Goal: Task Accomplishment & Management: Manage account settings

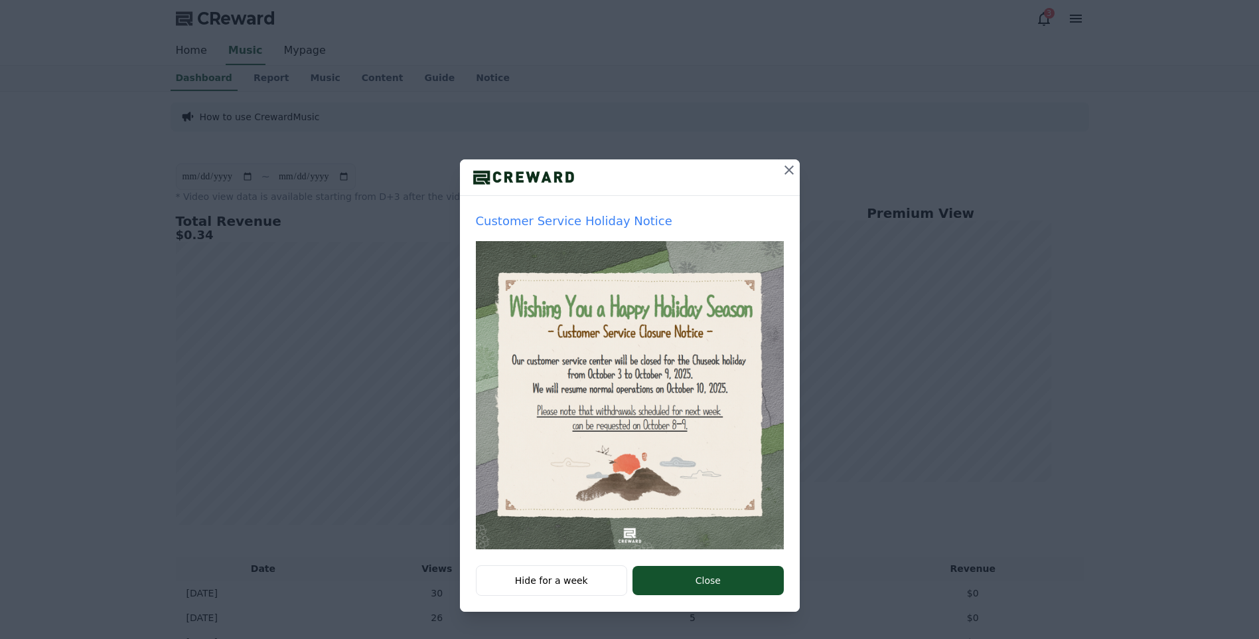
click at [593, 418] on img at bounding box center [630, 395] width 308 height 308
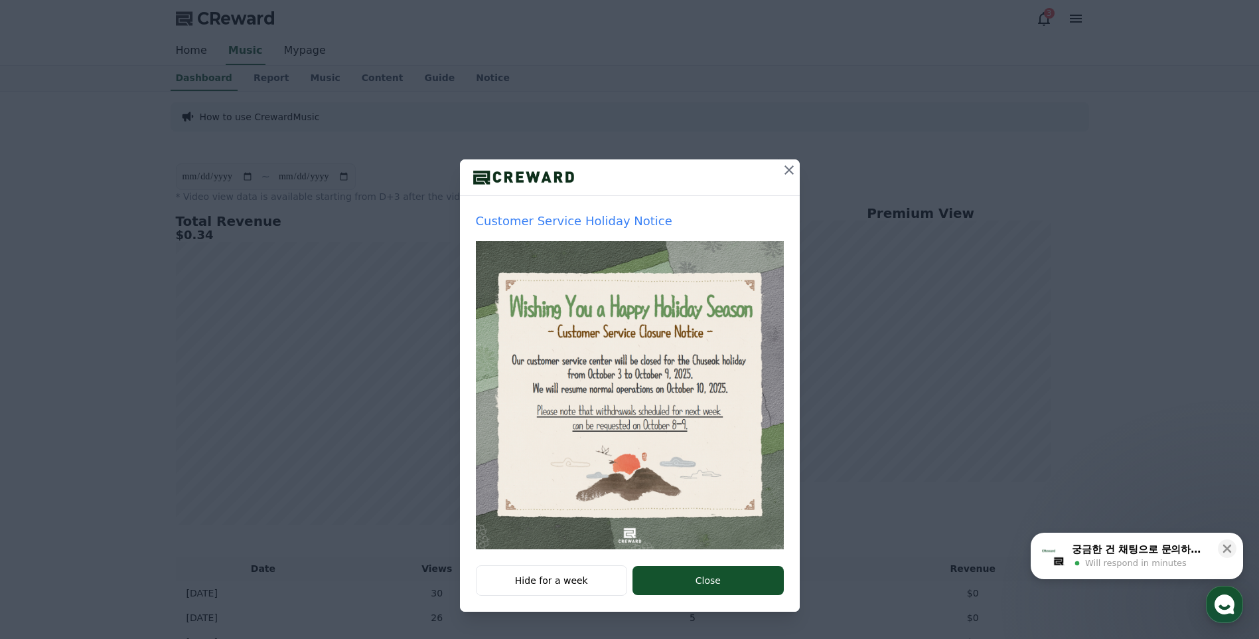
click at [741, 584] on button "Close" at bounding box center [708, 580] width 151 height 29
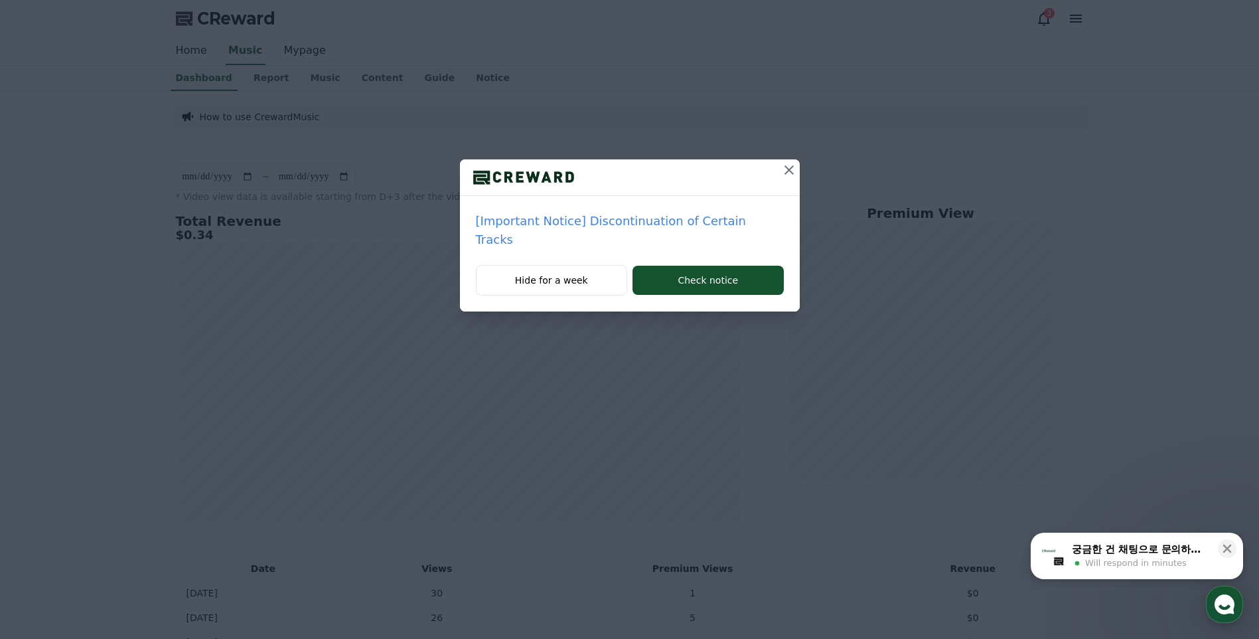
click at [785, 167] on icon at bounding box center [789, 170] width 16 height 16
click at [780, 171] on div at bounding box center [630, 177] width 340 height 37
click at [786, 171] on icon at bounding box center [789, 170] width 16 height 16
click at [789, 172] on icon at bounding box center [789, 170] width 16 height 16
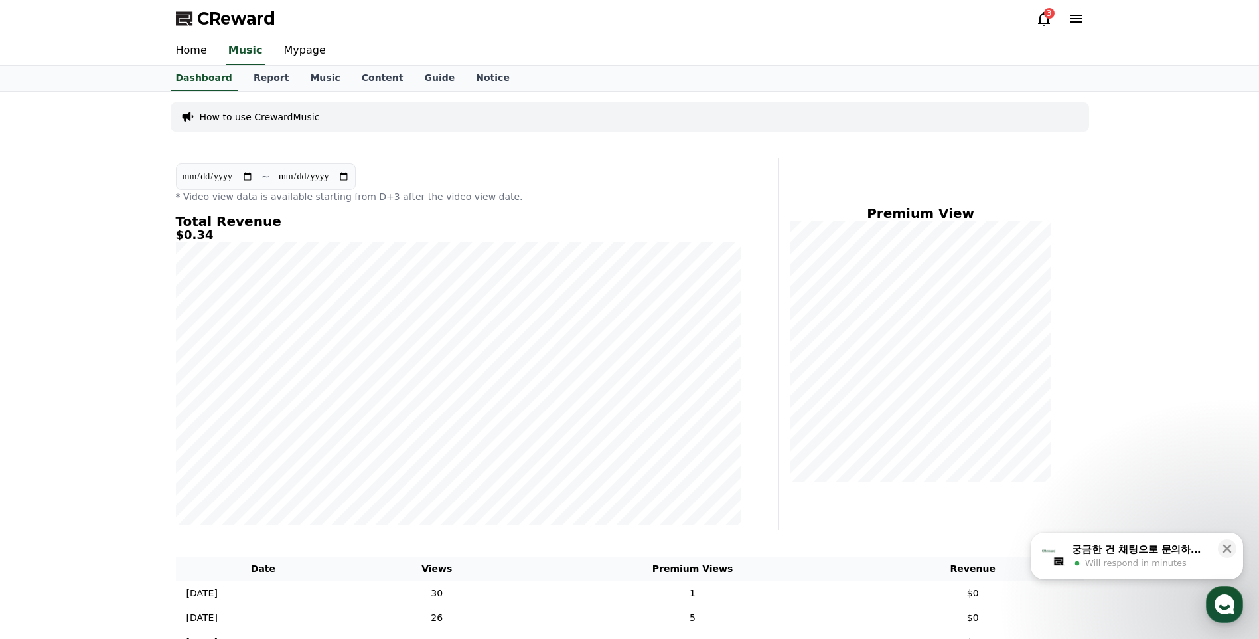
click at [1040, 19] on icon at bounding box center [1044, 19] width 12 height 14
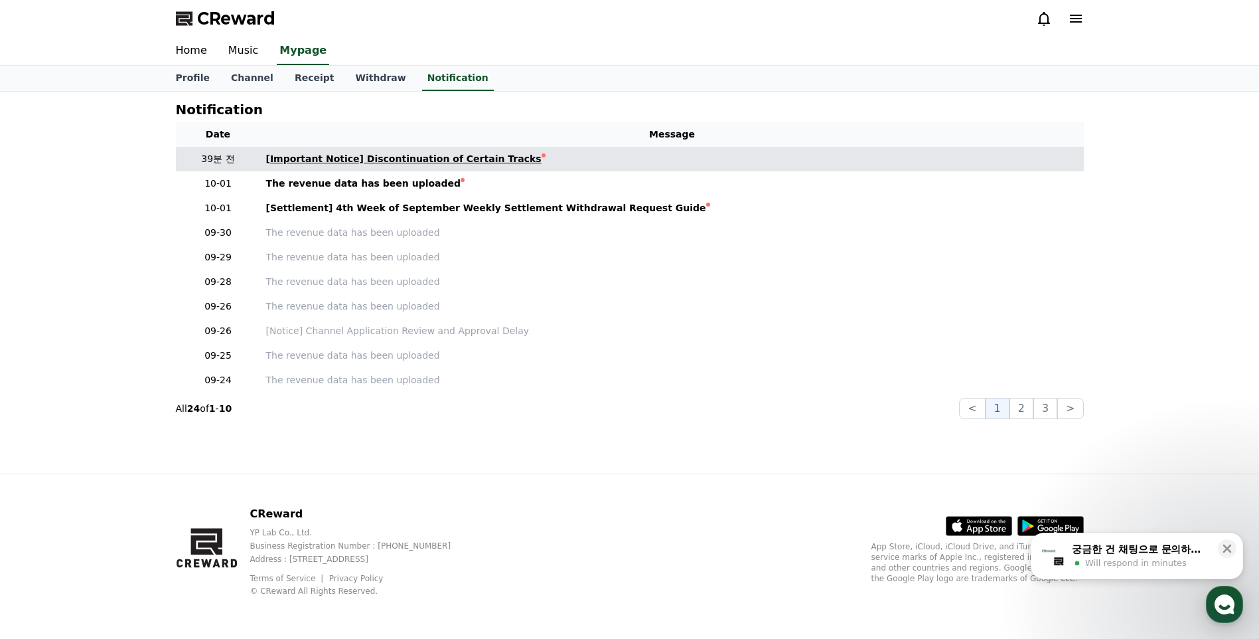
click at [376, 159] on div "[Important Notice] Discontinuation of Certain Tracks" at bounding box center [403, 159] width 275 height 14
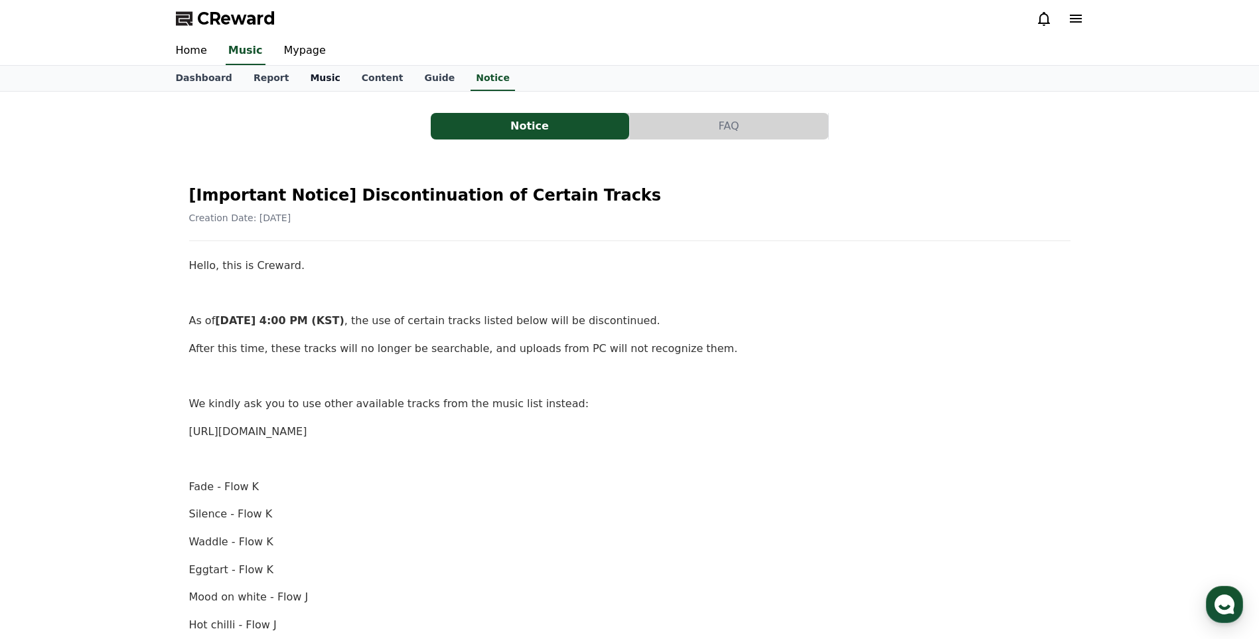
click at [326, 83] on link "Music" at bounding box center [324, 78] width 51 height 25
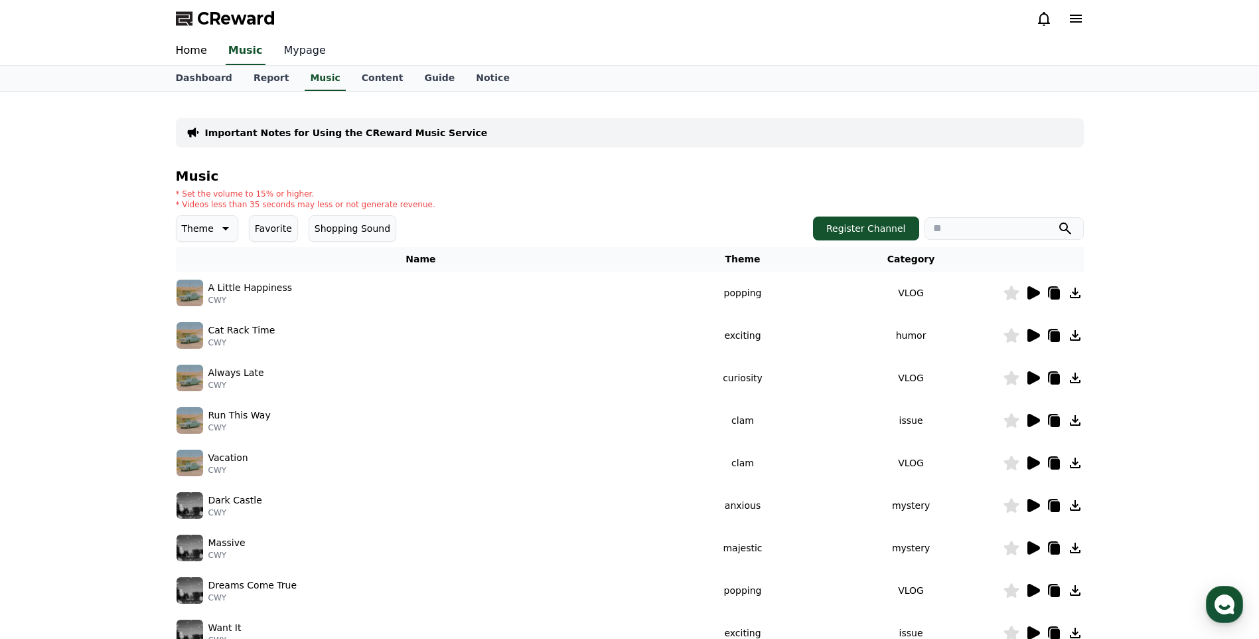
click at [315, 50] on link "Mypage" at bounding box center [305, 51] width 63 height 28
select select "**********"
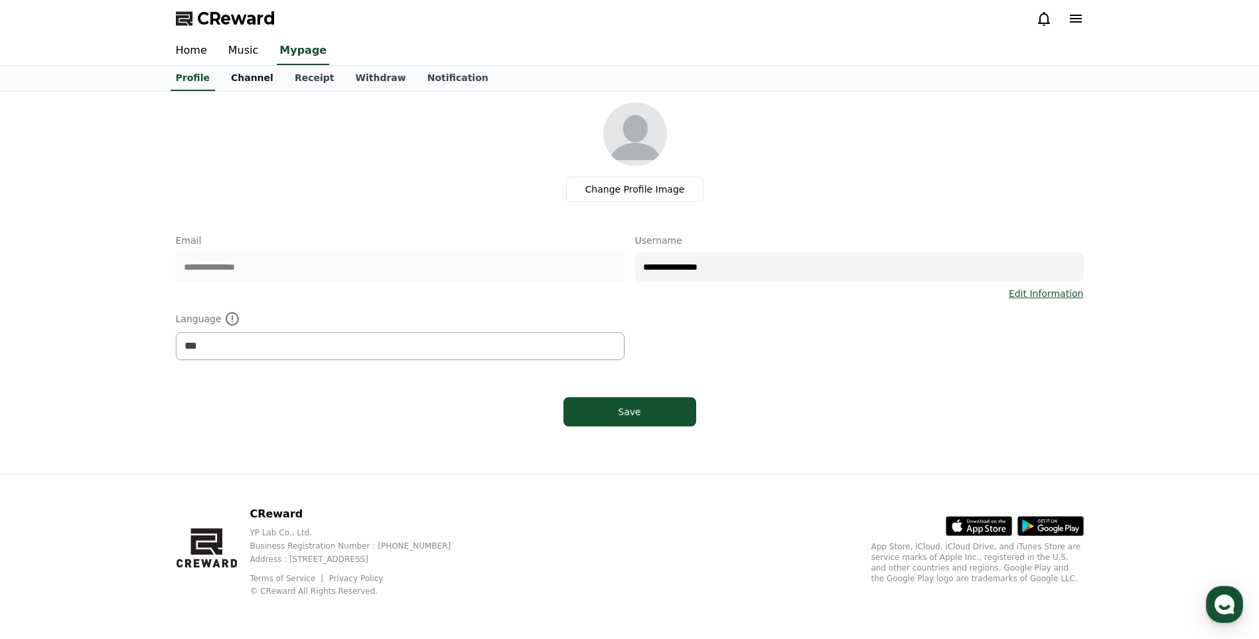
click at [234, 76] on link "Channel" at bounding box center [252, 78] width 64 height 25
